Goal: Task Accomplishment & Management: Use online tool/utility

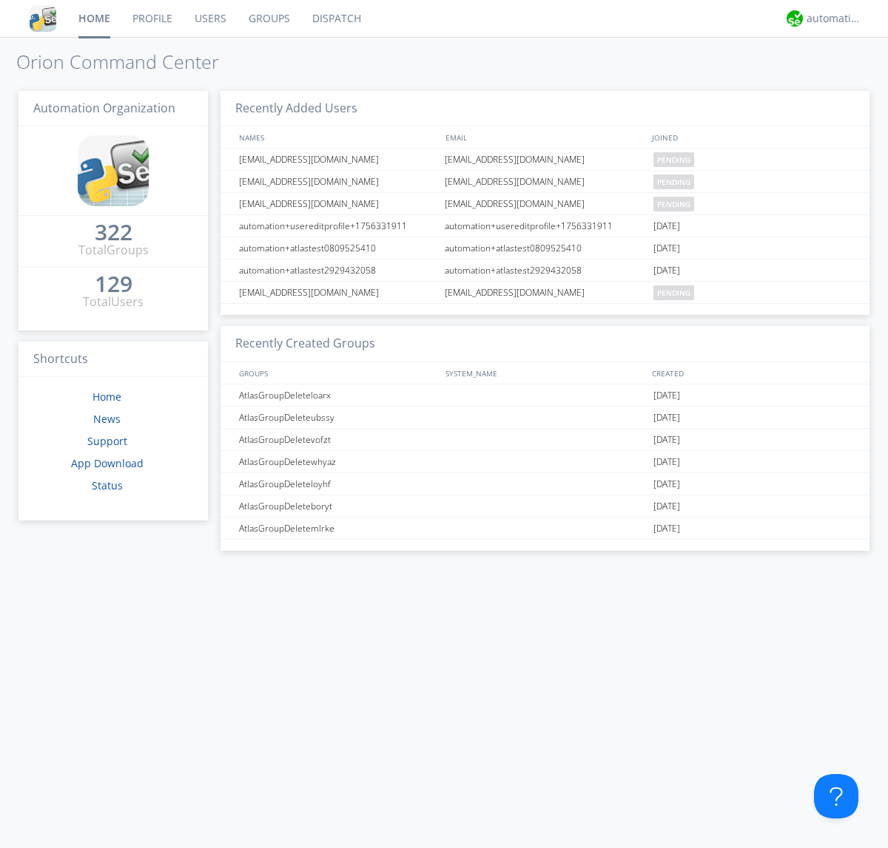
click at [335, 18] on link "Dispatch" at bounding box center [336, 18] width 71 height 37
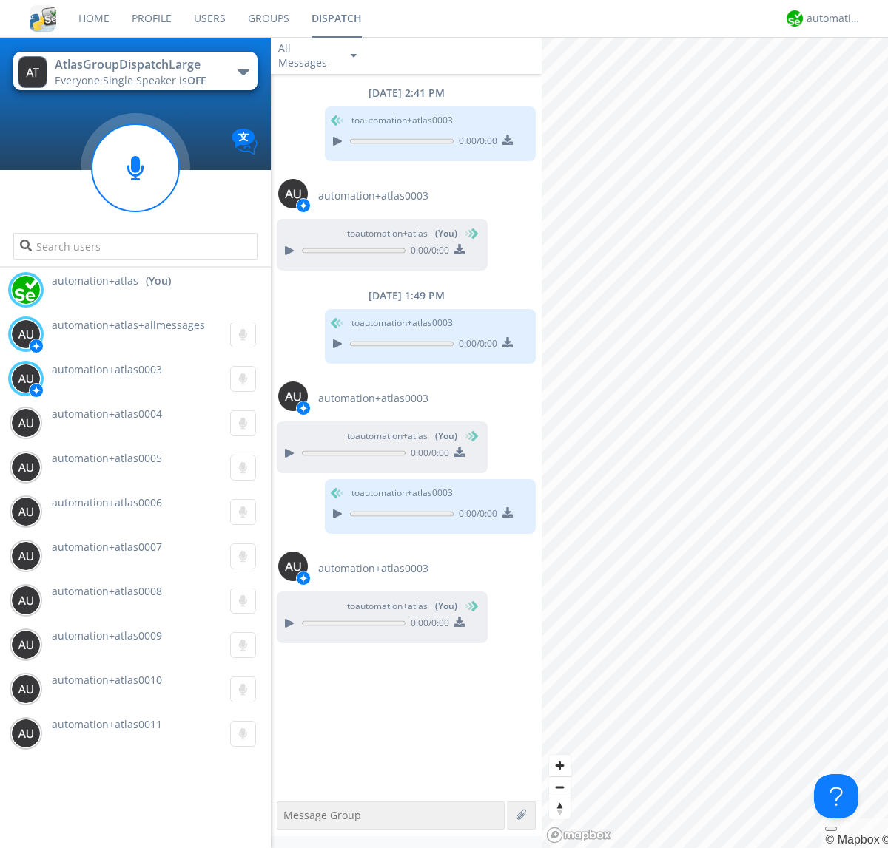
click at [243, 72] on div "button" at bounding box center [243, 73] width 12 height 6
click at [0, 0] on span "AtlasGroupDispatch" at bounding box center [0, 0] width 0 height 0
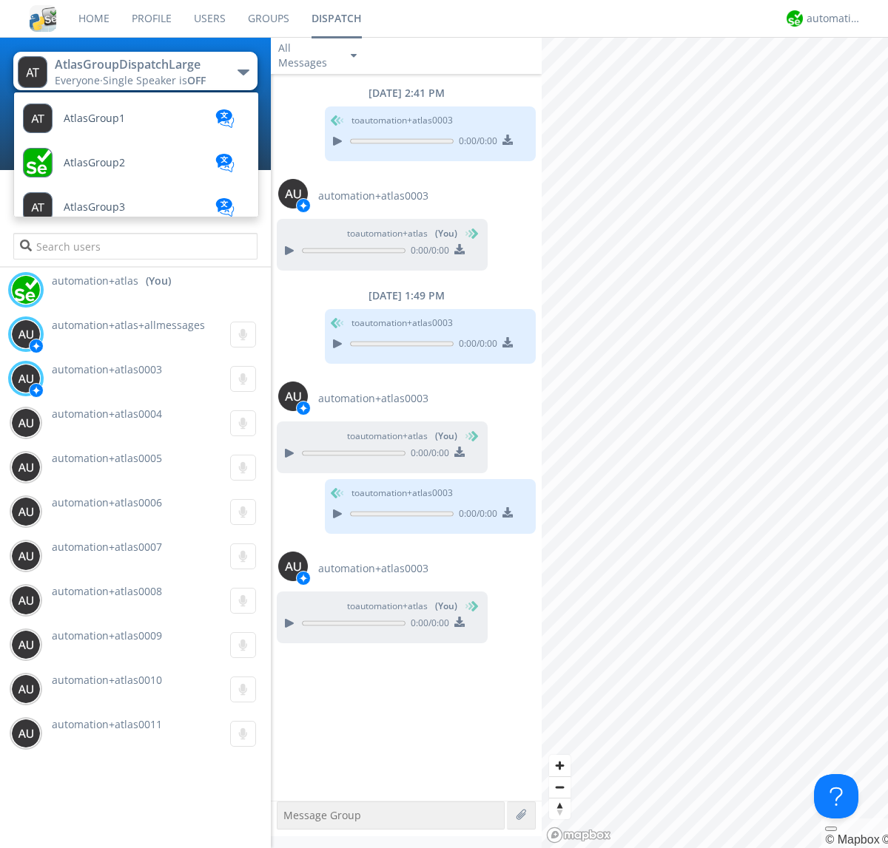
scroll to position [85, 0]
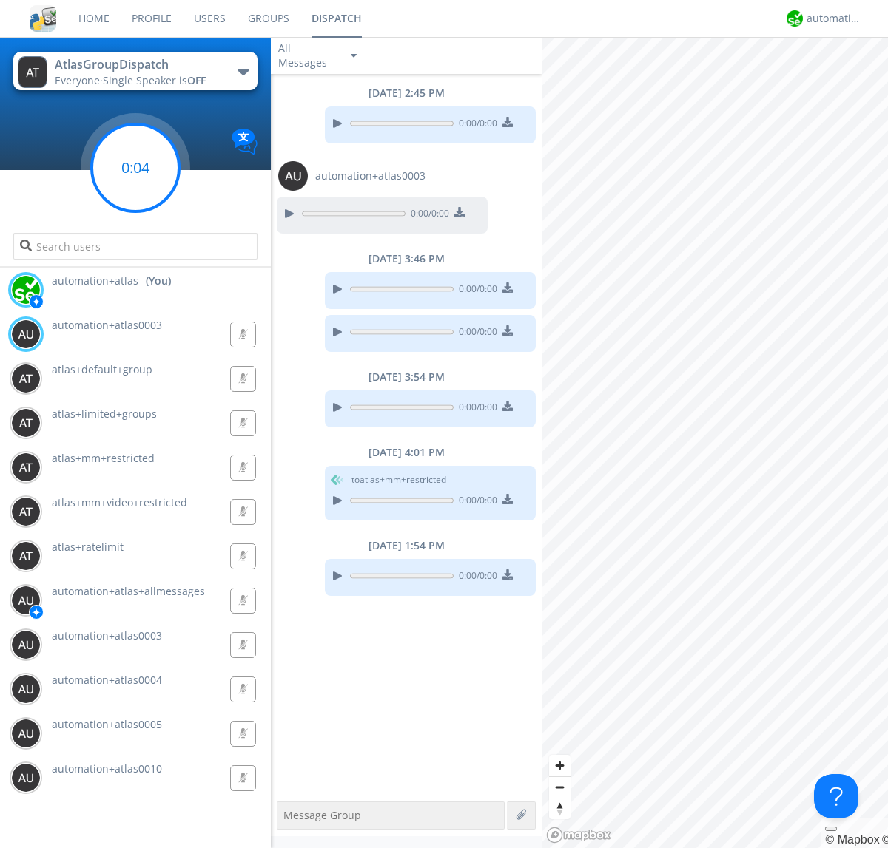
click at [135, 168] on g at bounding box center [135, 167] width 87 height 87
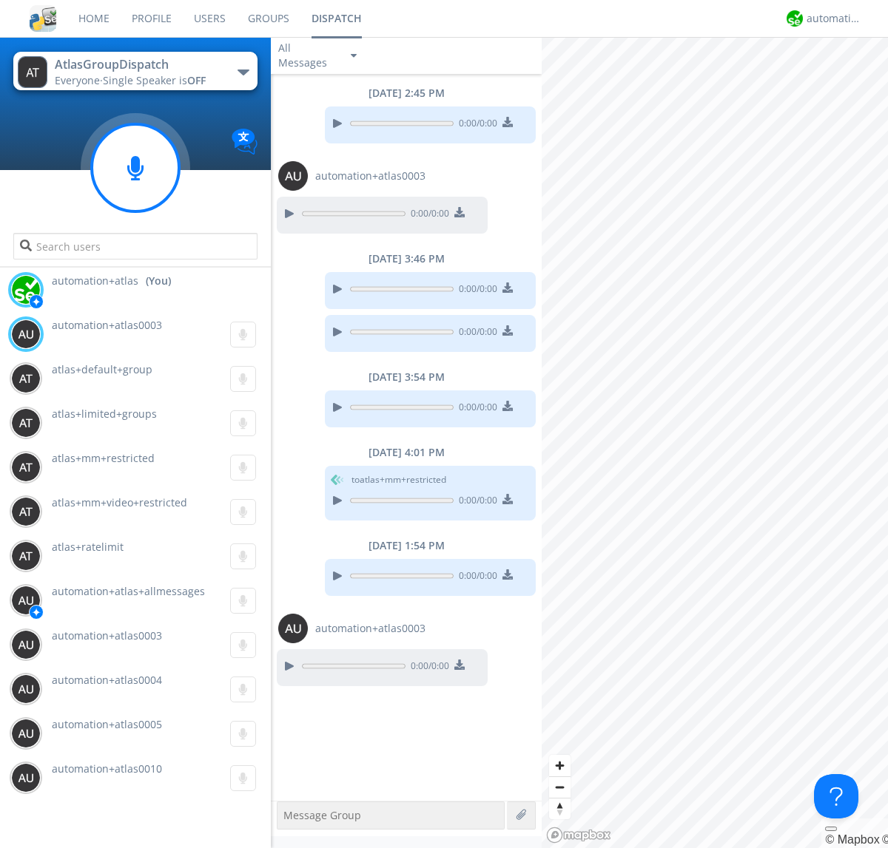
click at [243, 72] on div "button" at bounding box center [243, 73] width 12 height 6
click at [0, 0] on span "AtlasGroupDispatch2" at bounding box center [0, 0] width 0 height 0
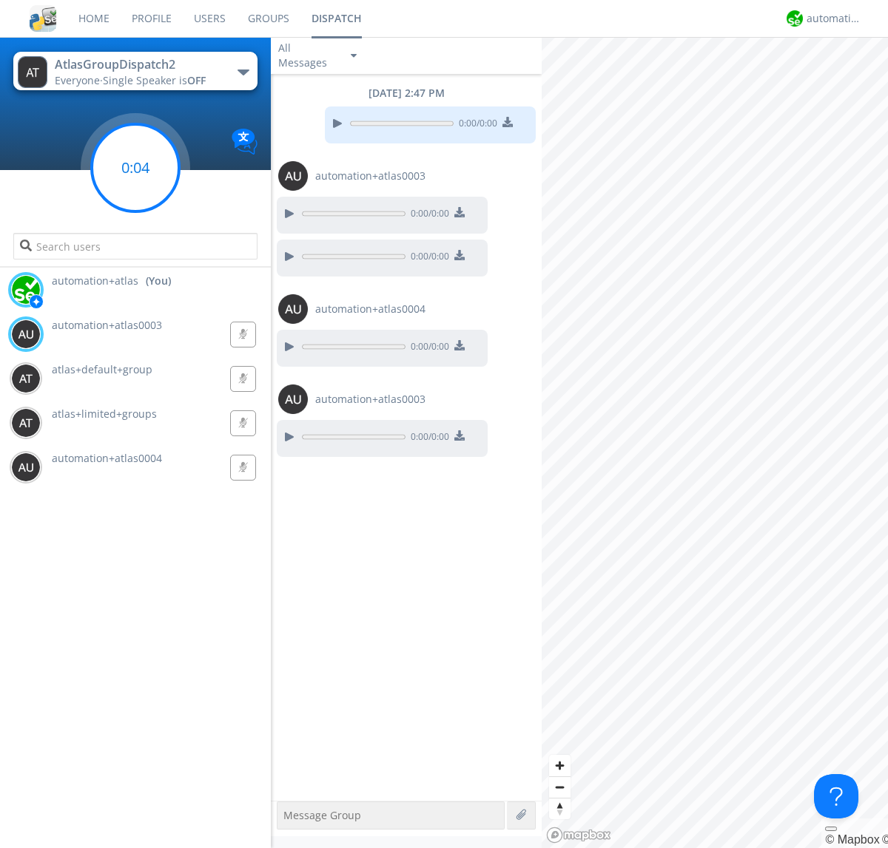
click at [135, 168] on g at bounding box center [135, 167] width 87 height 87
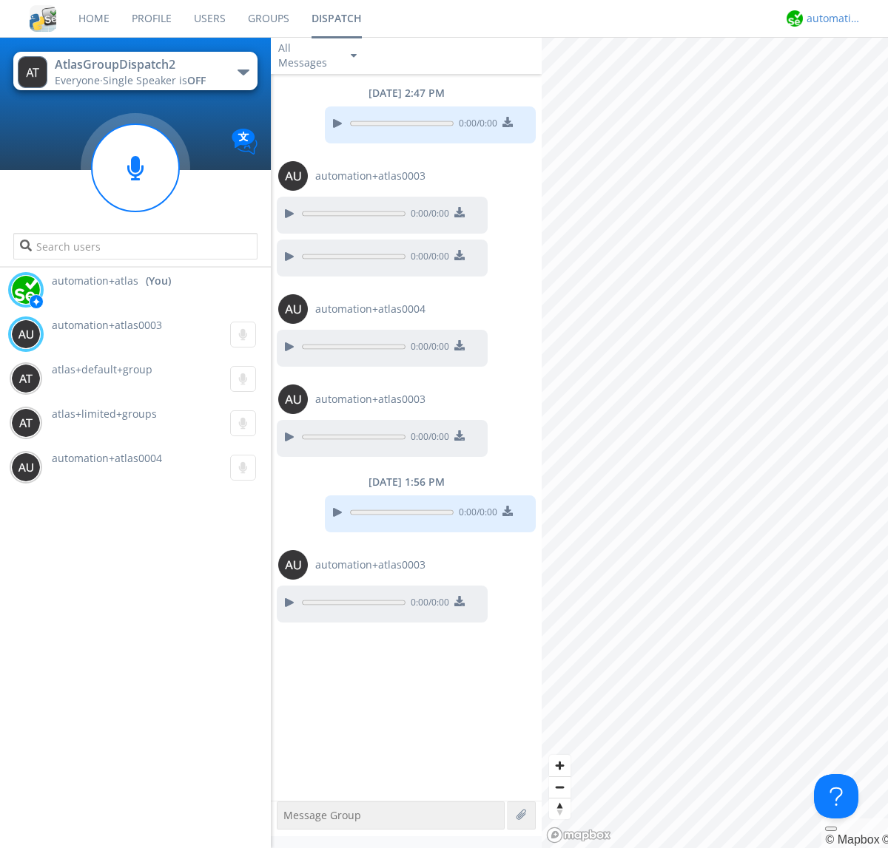
click at [830, 18] on div "automation+atlas" at bounding box center [833, 18] width 55 height 15
click at [841, 78] on div "Log Out" at bounding box center [841, 78] width 76 height 27
